Goal: Check status: Check status

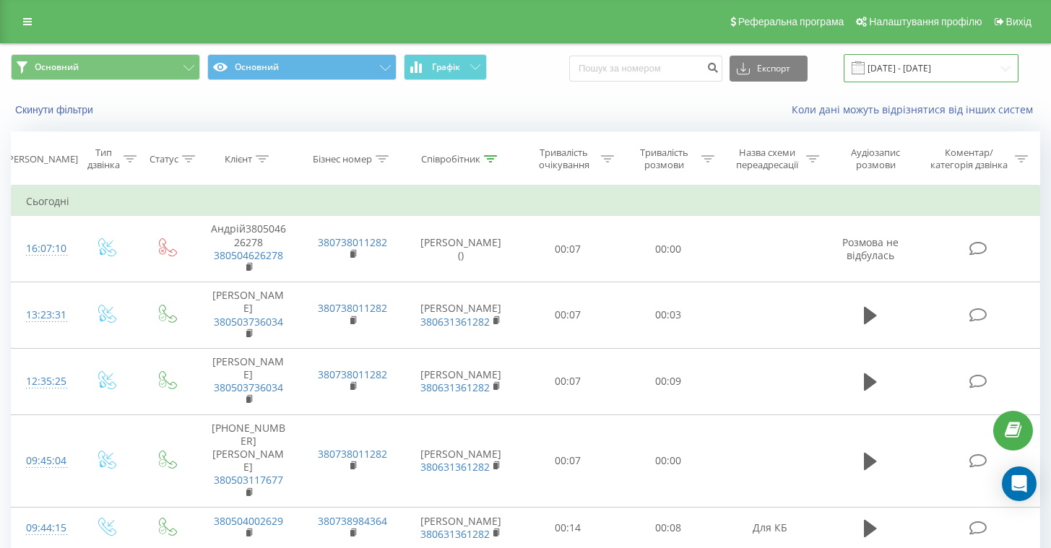
click at [916, 76] on input "[DATE] - [DATE]" at bounding box center [931, 68] width 175 height 28
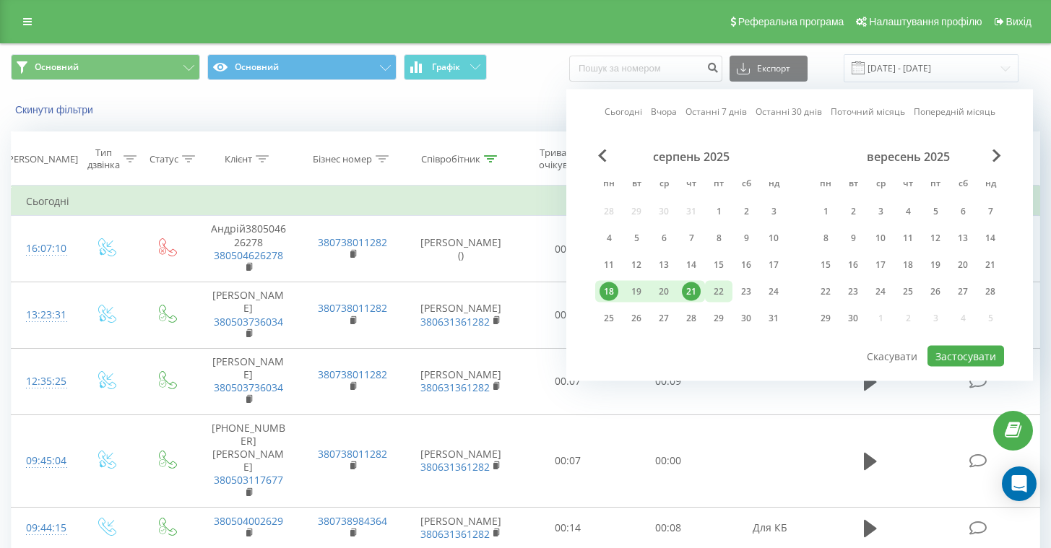
click at [719, 292] on div "22" at bounding box center [718, 291] width 19 height 19
click at [945, 356] on button "Застосувати" at bounding box center [965, 356] width 77 height 21
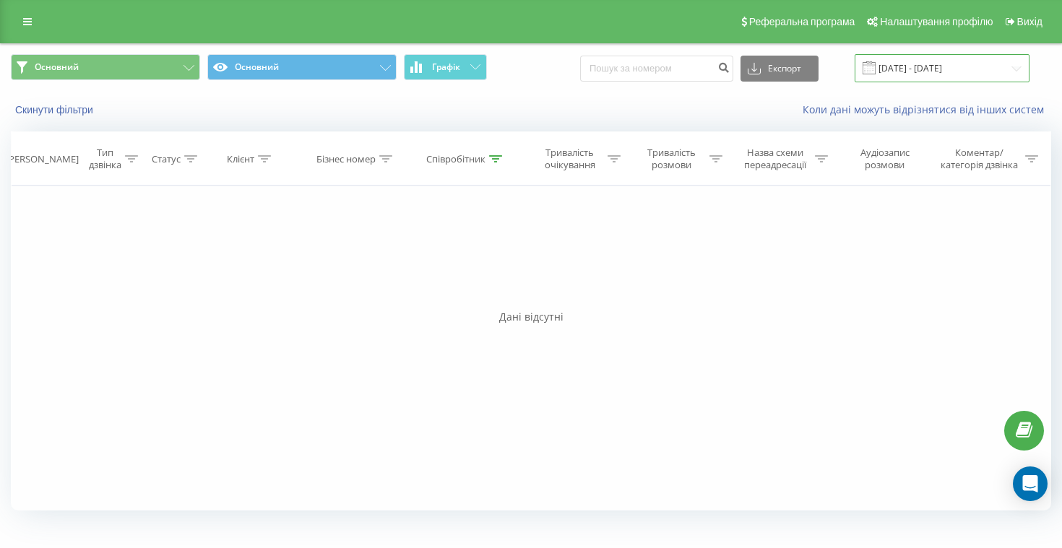
click at [962, 69] on input "[DATE] - [DATE]" at bounding box center [941, 68] width 175 height 28
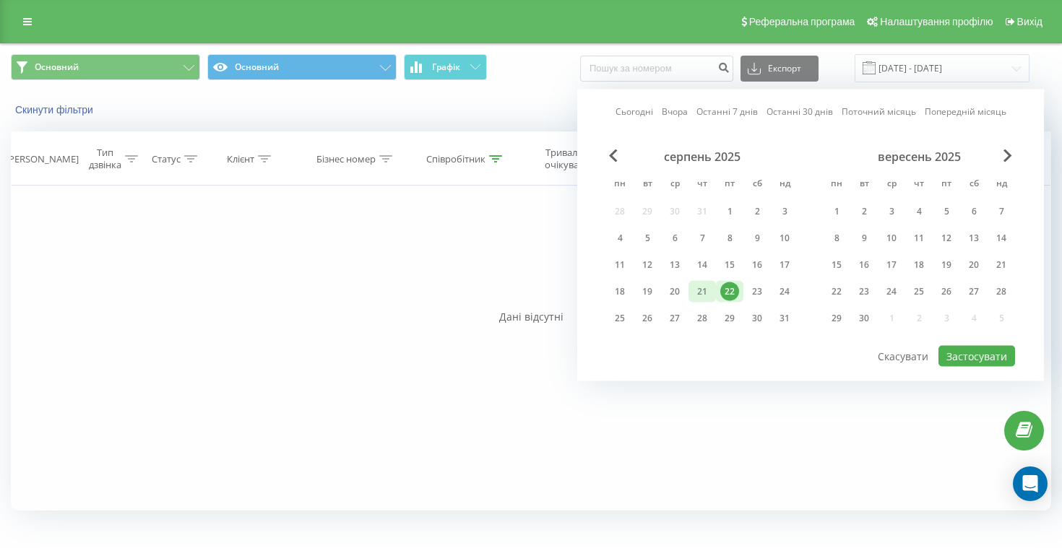
click at [702, 292] on div "21" at bounding box center [702, 291] width 19 height 19
click at [724, 290] on div "22" at bounding box center [729, 291] width 19 height 19
click at [1002, 356] on button "Застосувати" at bounding box center [976, 356] width 77 height 21
type input "[DATE] - [DATE]"
